Goal: Information Seeking & Learning: Check status

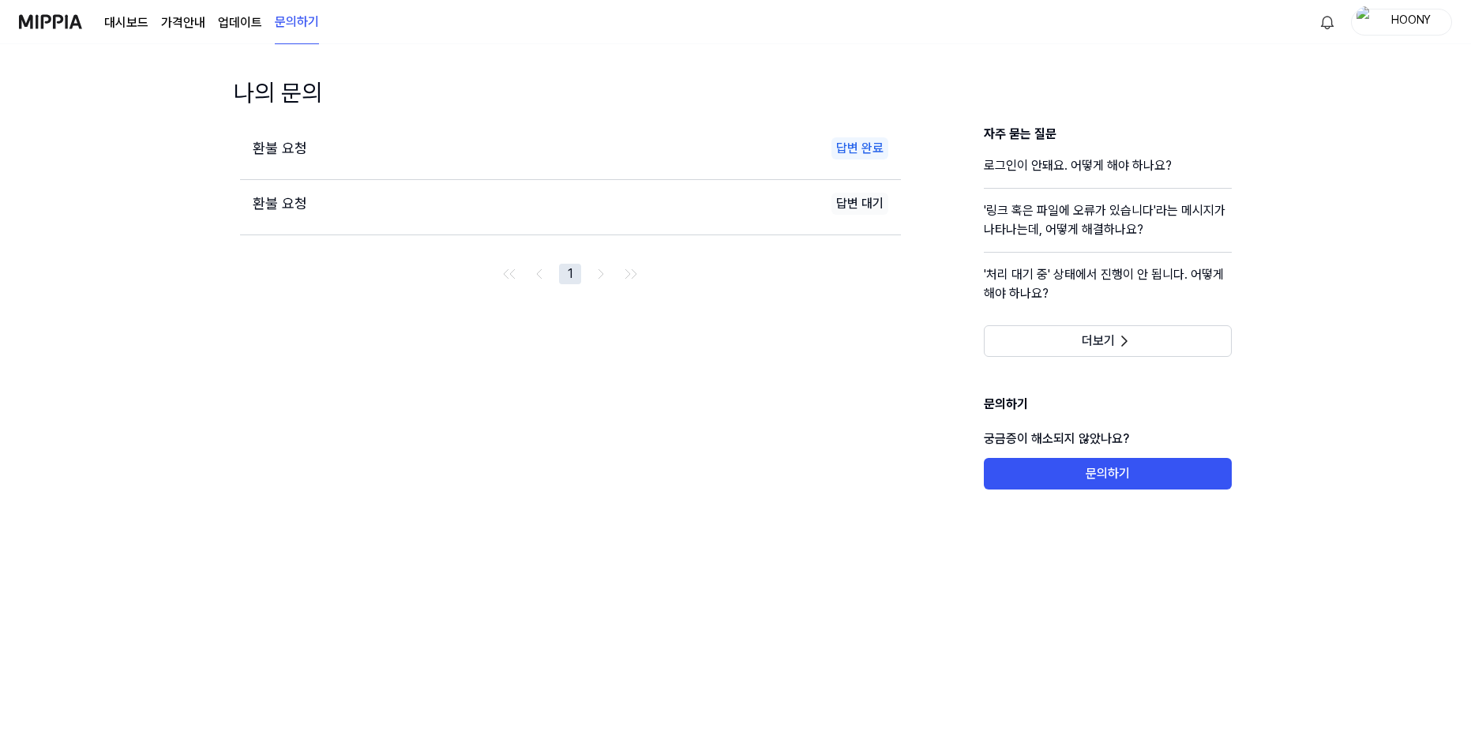
drag, startPoint x: 627, startPoint y: 163, endPoint x: 617, endPoint y: 163, distance: 9.5
click at [627, 163] on div "환불 요청 답변 완료" at bounding box center [570, 149] width 661 height 48
click at [317, 151] on div "환불 요청" at bounding box center [404, 148] width 303 height 23
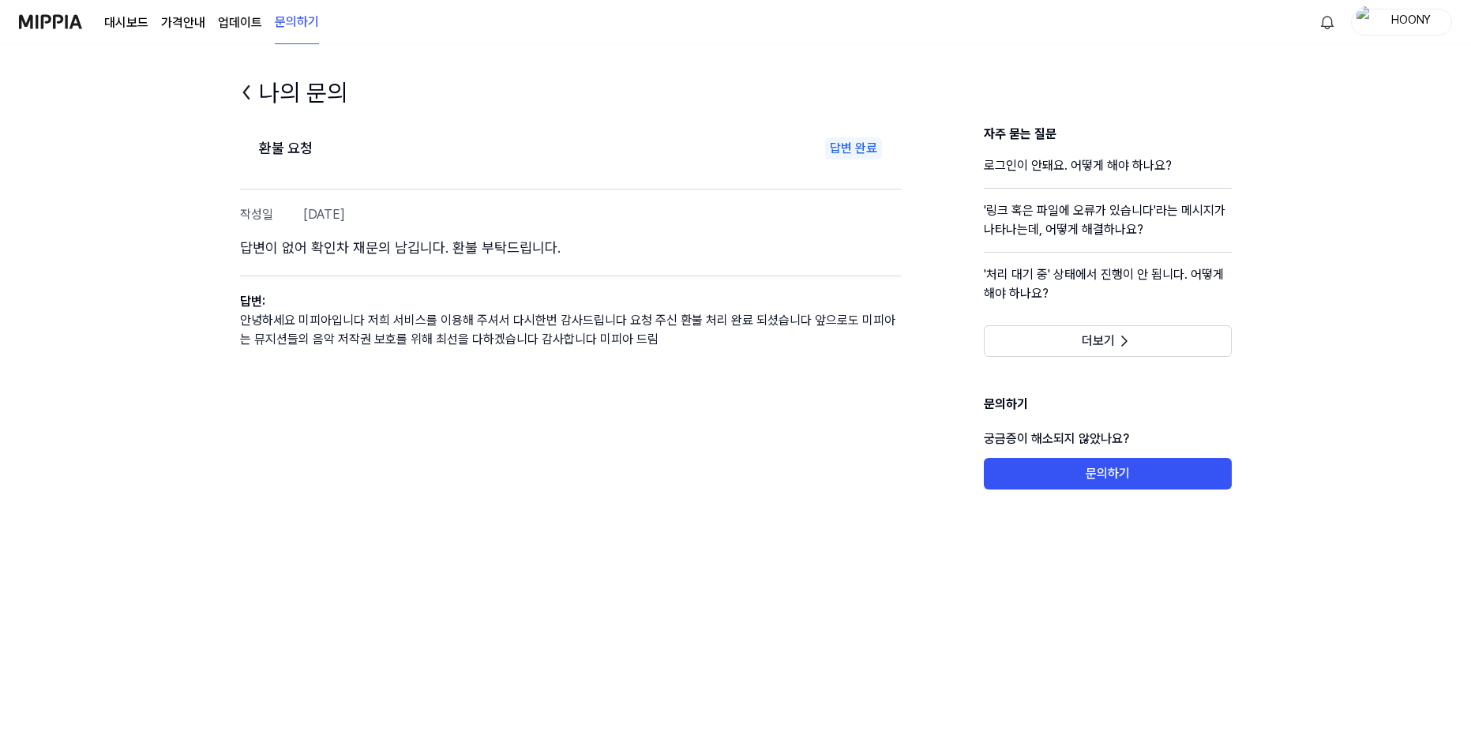
drag, startPoint x: 332, startPoint y: 319, endPoint x: 728, endPoint y: 341, distance: 396.2
click at [728, 341] on p "안녕하세요 미피아입니다 저희 서비스를 이용해 주셔서 다시한번 감사드립니다 요청 주신 환불 처리 완료 되셨습니다 앞으로도 미피아는 뮤지션들의 음…" at bounding box center [570, 330] width 661 height 38
click at [725, 348] on p "안녕하세요 미피아입니다 저희 서비스를 이용해 주셔서 다시한번 감사드립니다 요청 주신 환불 처리 완료 되셨습니다 앞으로도 미피아는 뮤지션들의 음…" at bounding box center [570, 330] width 661 height 38
click at [294, 155] on h2 "환불 요청" at bounding box center [286, 148] width 54 height 23
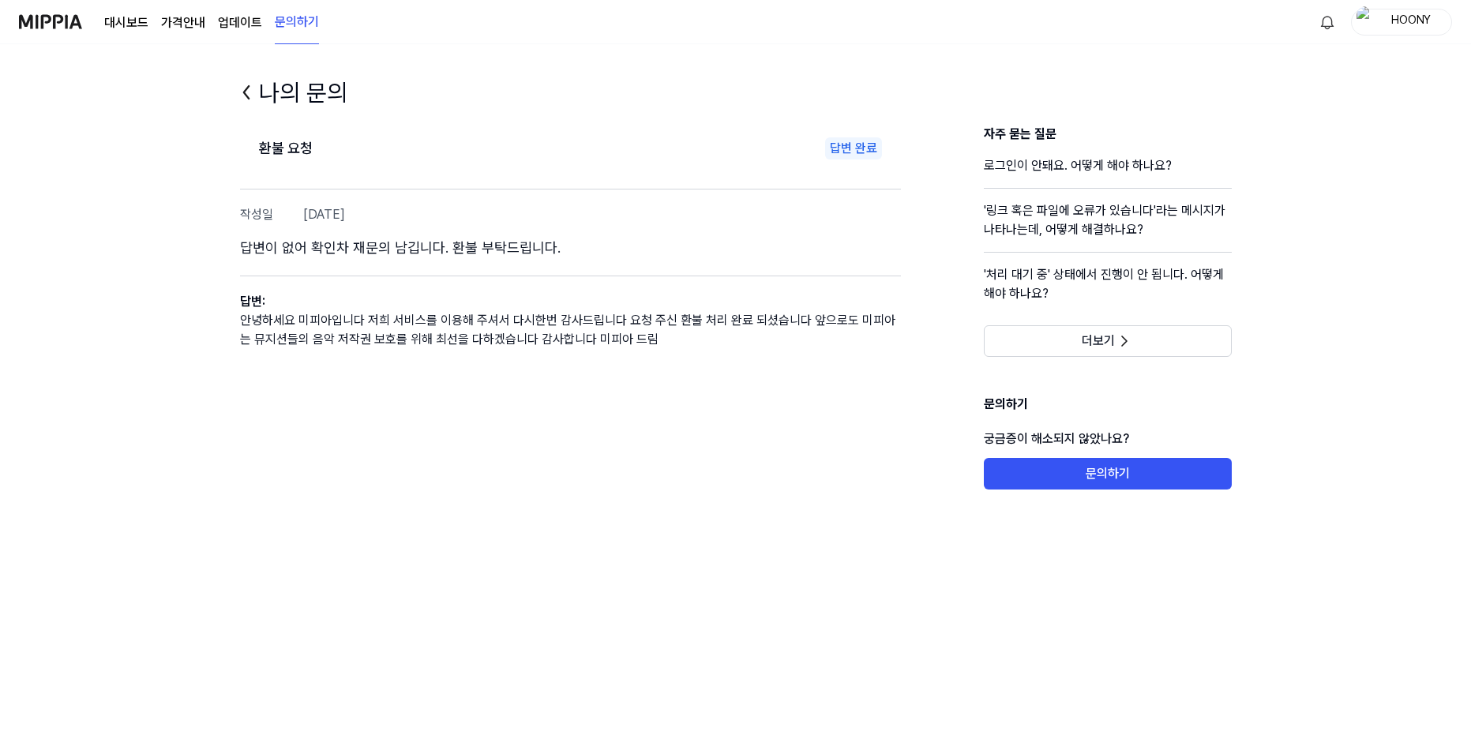
click at [254, 87] on icon at bounding box center [246, 92] width 25 height 25
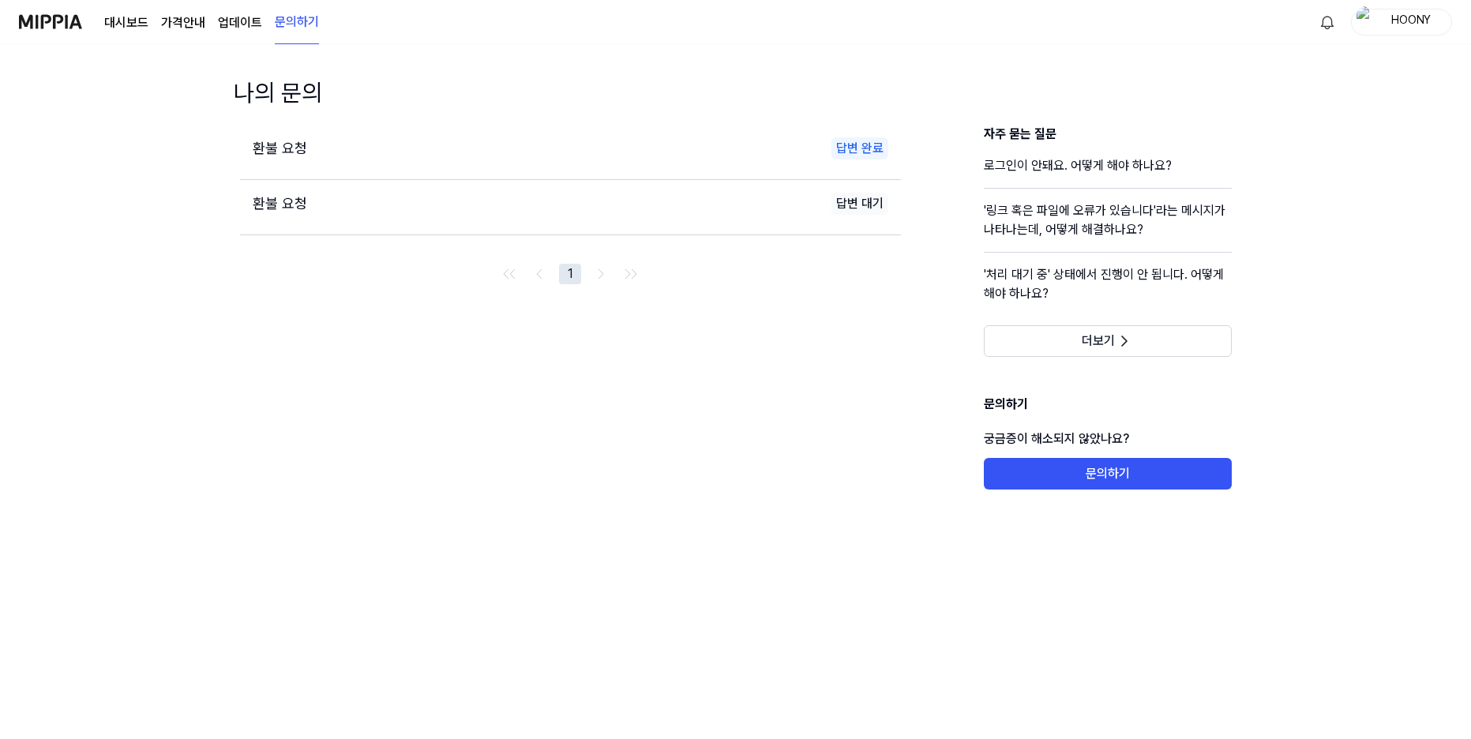
click at [291, 204] on span "환불 요청" at bounding box center [280, 203] width 54 height 17
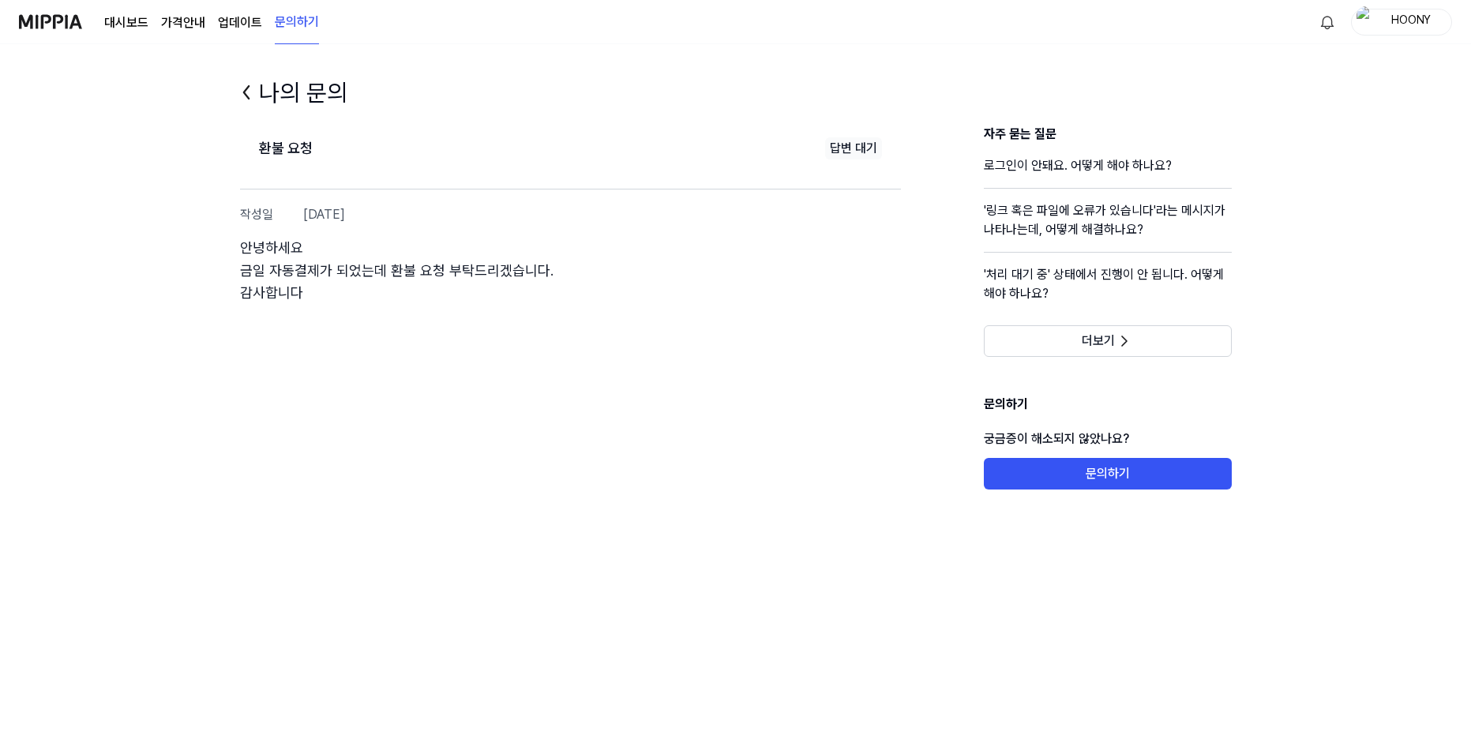
click at [251, 98] on icon at bounding box center [246, 92] width 25 height 25
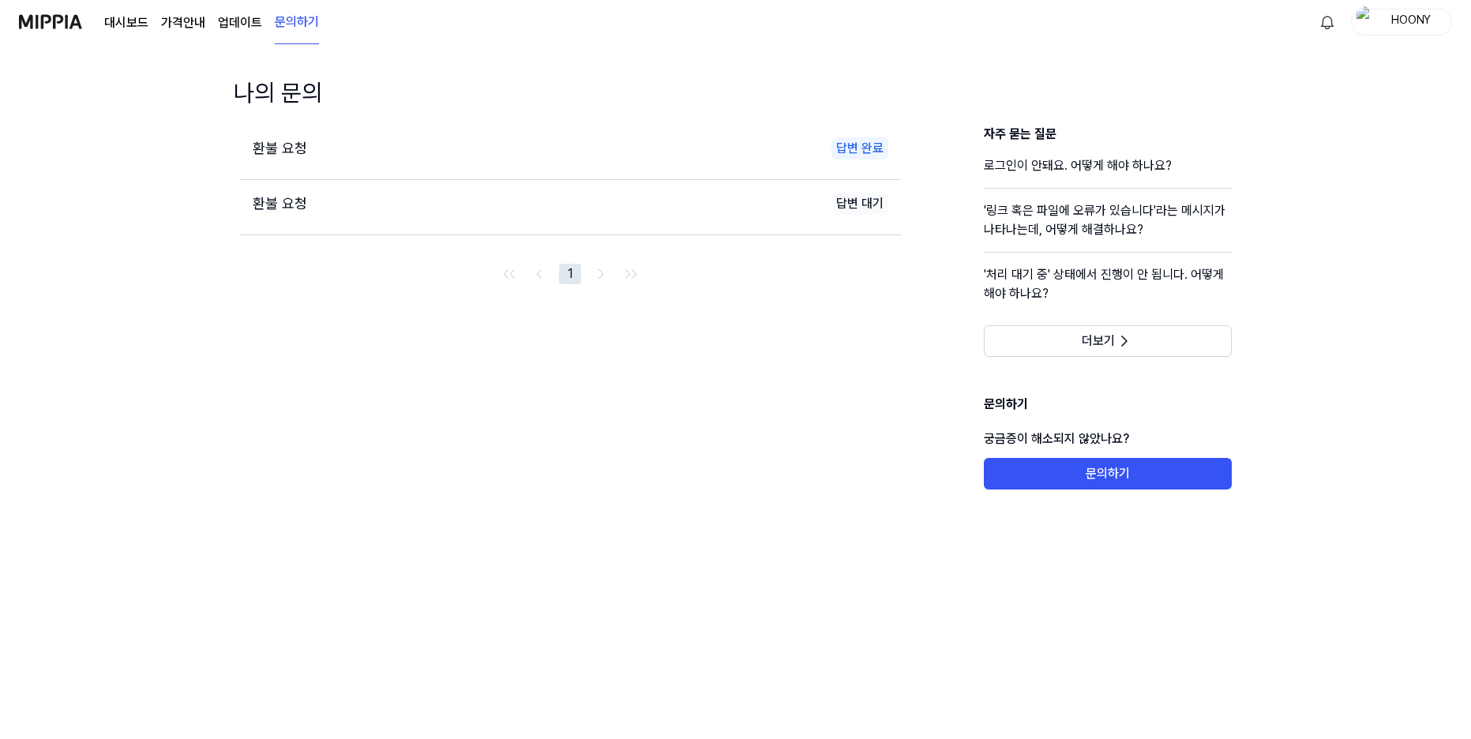
click at [1420, 21] on div "HOONY" at bounding box center [1411, 21] width 62 height 17
click at [1270, 112] on link "계정" at bounding box center [1351, 115] width 182 height 16
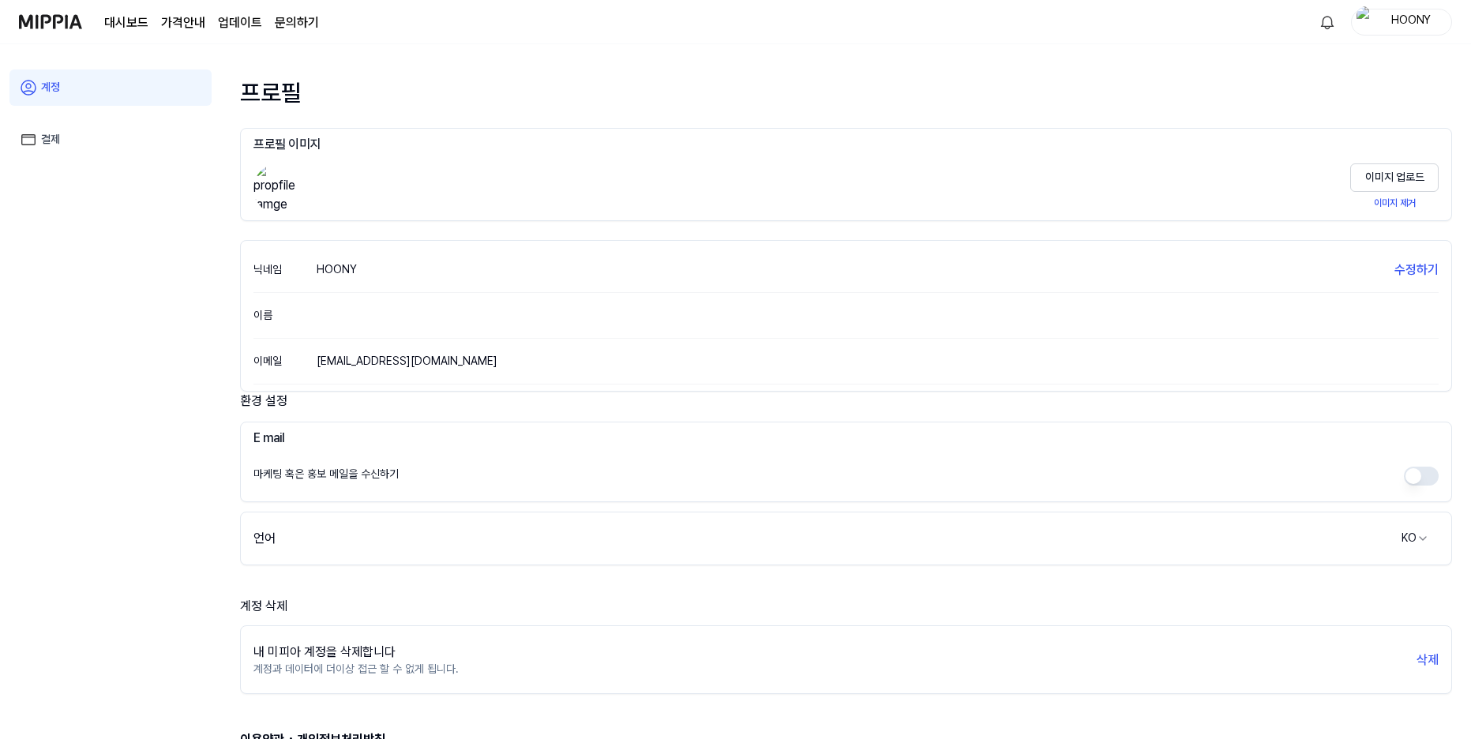
click at [51, 27] on img at bounding box center [50, 21] width 63 height 43
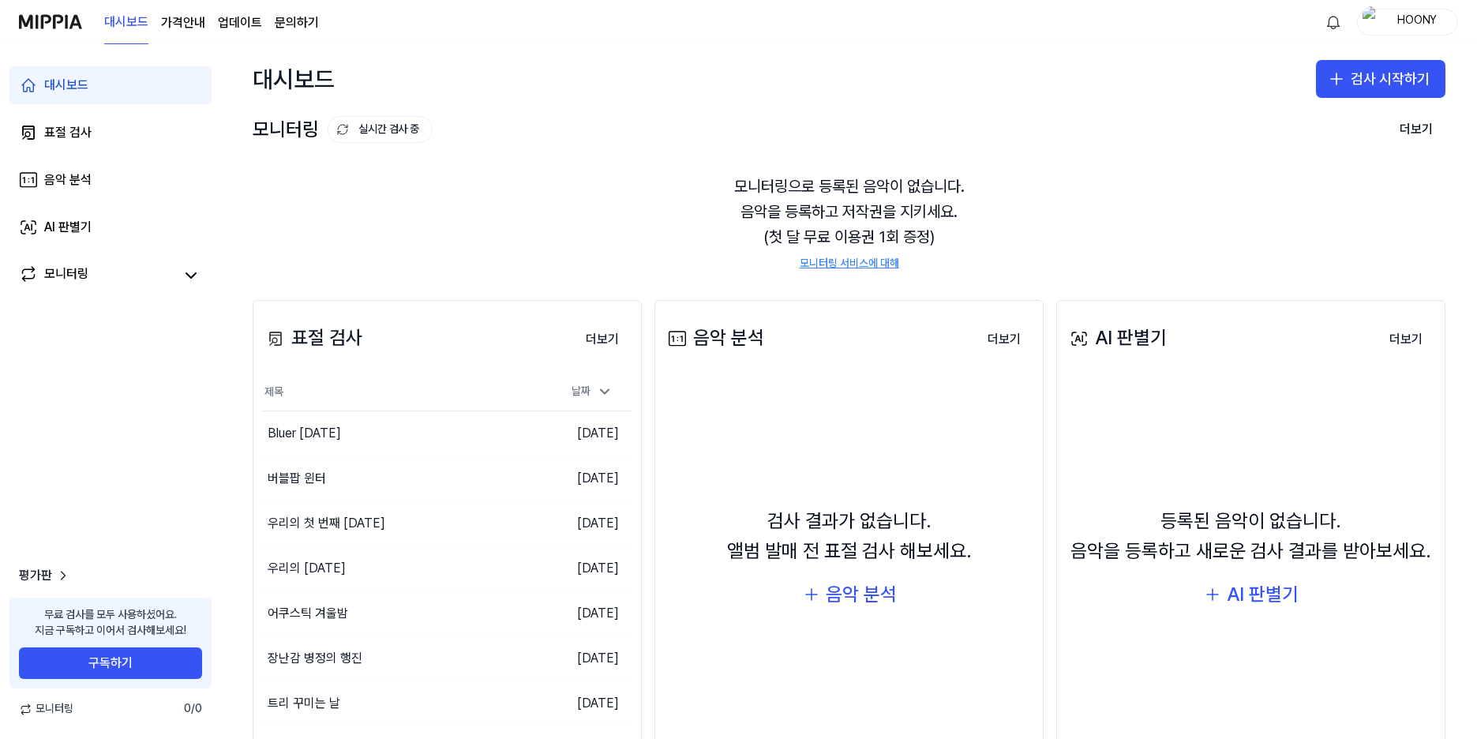
drag, startPoint x: 126, startPoint y: 522, endPoint x: 142, endPoint y: 552, distance: 33.9
click at [142, 554] on div "대시보드 표절 검사 음악 분석 AI 판별기 모니터링 평가판 무료 검사를 모두 사용하셨어요. 지금 구독하고 이어서 검사해보세요! 구독하기 모니터…" at bounding box center [110, 391] width 221 height 695
click at [142, 552] on div "평가판 무료 검사를 모두 사용하셨어요. 지금 구독하고 이어서 검사해보세요! 구독하기 모니터링 0 / 0" at bounding box center [110, 641] width 221 height 195
